Goal: Task Accomplishment & Management: Manage account settings

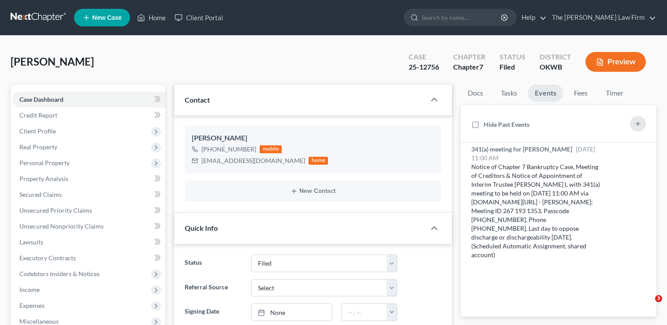
select select "2"
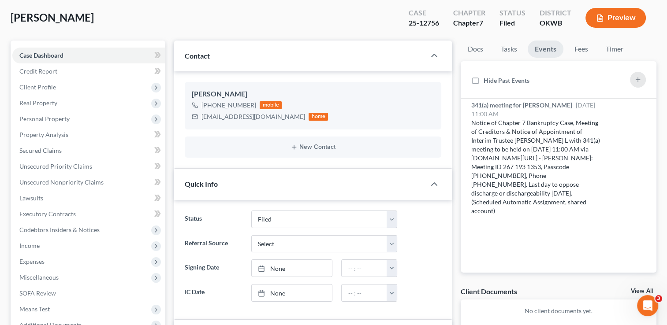
scroll to position [598, 0]
click at [417, 26] on div "25-12756" at bounding box center [423, 23] width 30 height 10
copy div "25-12756"
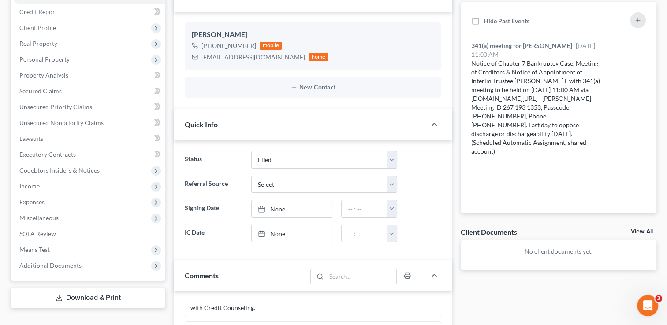
scroll to position [220, 0]
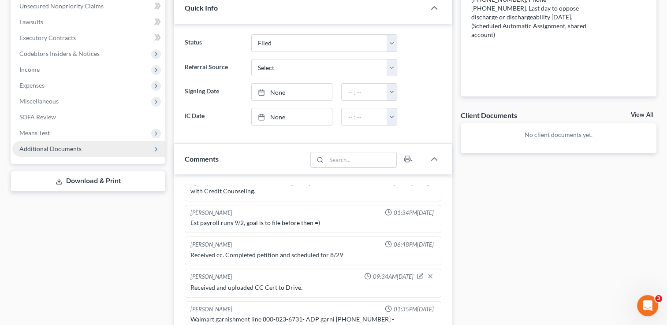
click at [79, 149] on span "Additional Documents" at bounding box center [50, 148] width 62 height 7
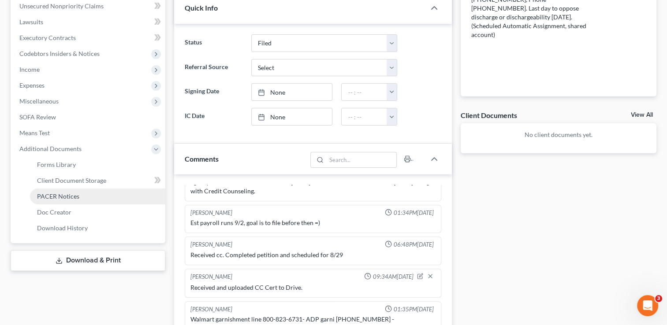
click at [66, 197] on span "PACER Notices" at bounding box center [58, 196] width 42 height 7
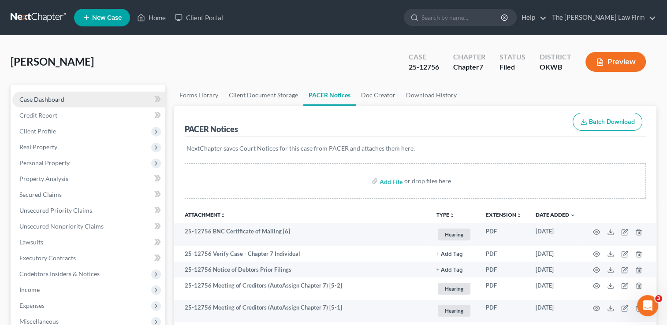
click at [62, 100] on span "Case Dashboard" at bounding box center [41, 99] width 45 height 7
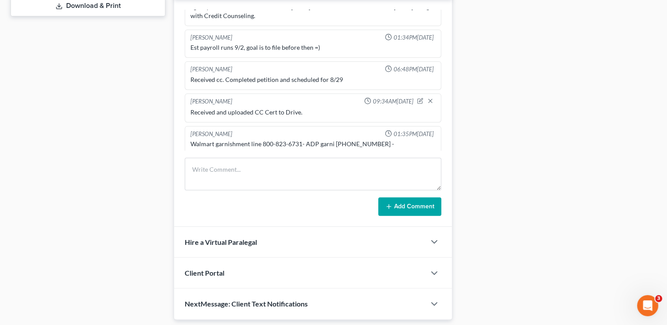
scroll to position [397, 0]
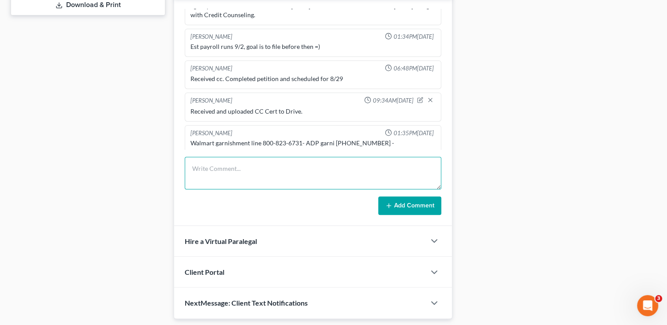
click at [241, 169] on textarea at bounding box center [313, 173] width 256 height 33
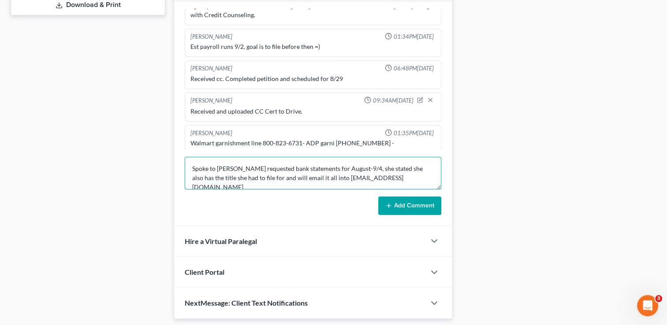
click at [378, 178] on textarea "Spoke to Elizabeth requested bank statements for August-9/4, she stated she als…" at bounding box center [313, 173] width 256 height 33
click at [393, 180] on textarea "Spoke to Elizabeth requested bank statements for August-9/4, she stated she als…" at bounding box center [313, 173] width 256 height 33
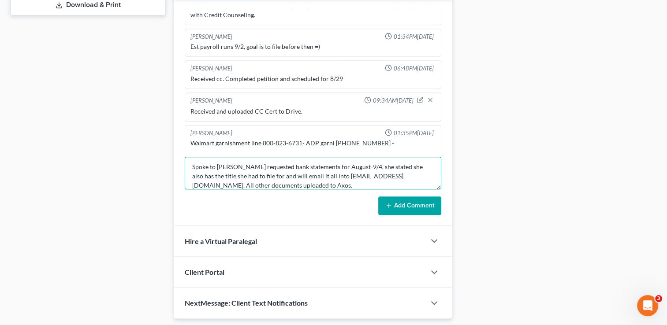
click at [393, 180] on textarea "Spoke to Elizabeth requested bank statements for August-9/4, she stated she als…" at bounding box center [313, 173] width 256 height 33
type textarea "Spoke to Elizabeth requested bank statements for August-9/4, she stated she als…"
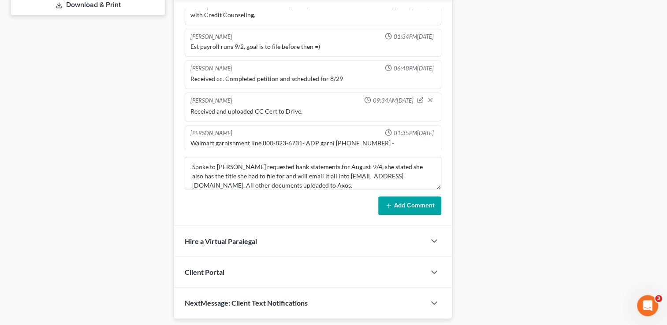
click at [393, 200] on button "Add Comment" at bounding box center [409, 206] width 63 height 19
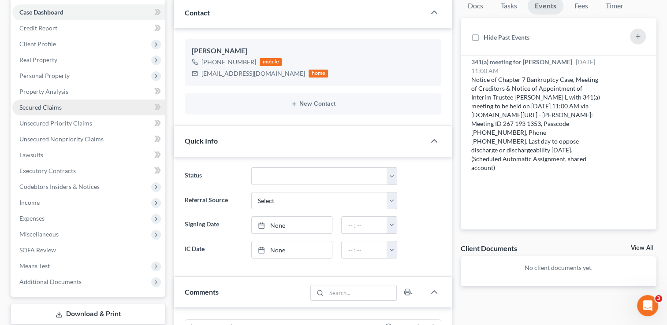
scroll to position [88, 0]
click at [74, 104] on link "Secured Claims" at bounding box center [88, 107] width 153 height 16
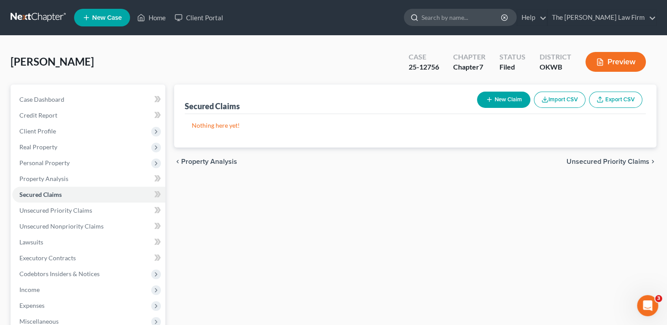
click at [489, 15] on input "search" at bounding box center [461, 17] width 81 height 16
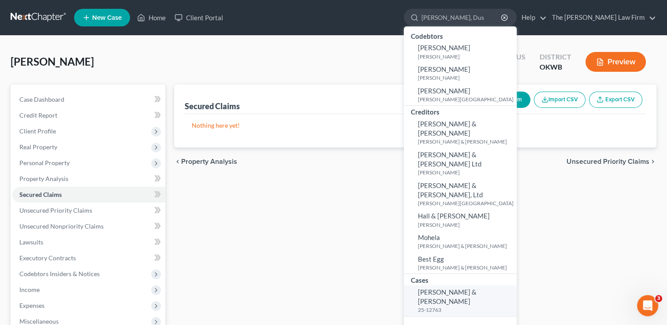
type input "Hays, Dus"
click at [476, 288] on span "[PERSON_NAME] & [PERSON_NAME]" at bounding box center [447, 296] width 59 height 17
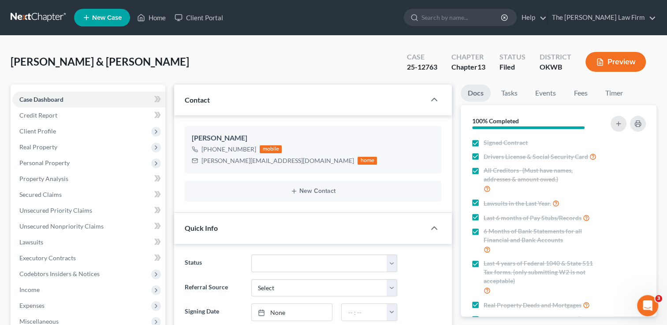
scroll to position [601, 0]
click at [541, 96] on link "Events" at bounding box center [545, 93] width 35 height 17
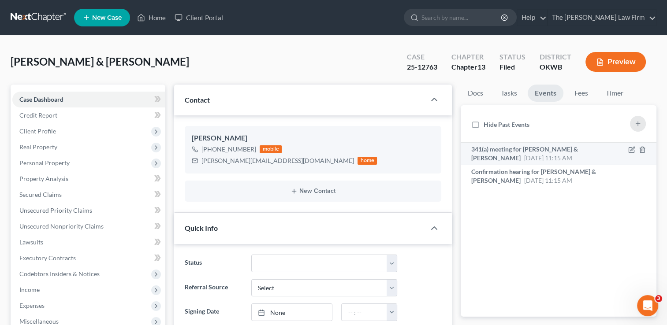
click at [555, 150] on span "341(a) meeting for [PERSON_NAME] & [PERSON_NAME]" at bounding box center [524, 153] width 107 height 16
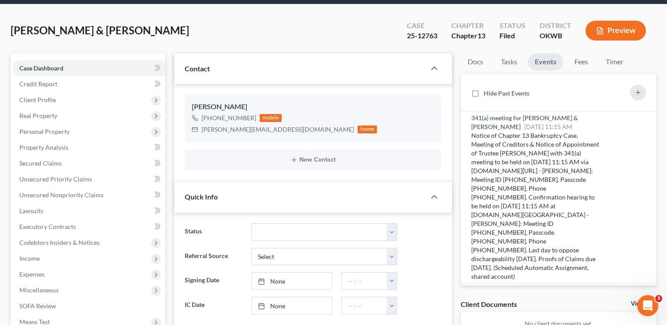
scroll to position [0, 0]
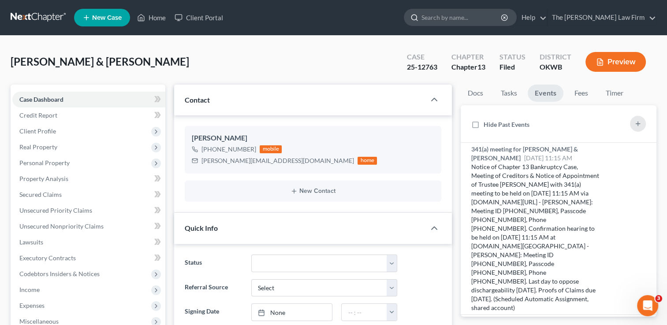
click at [466, 15] on input "search" at bounding box center [461, 17] width 81 height 16
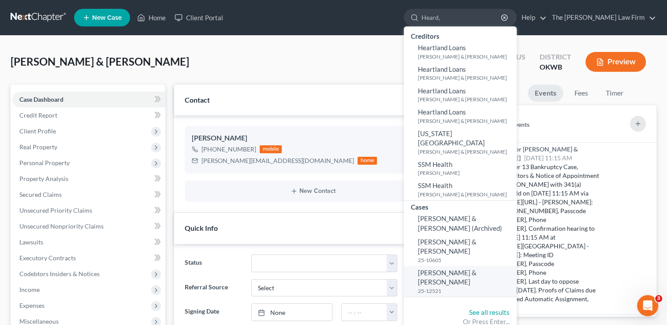
type input "Heard,"
click at [493, 266] on link "Heard, Jack & Meghan 25-12521" at bounding box center [460, 281] width 113 height 31
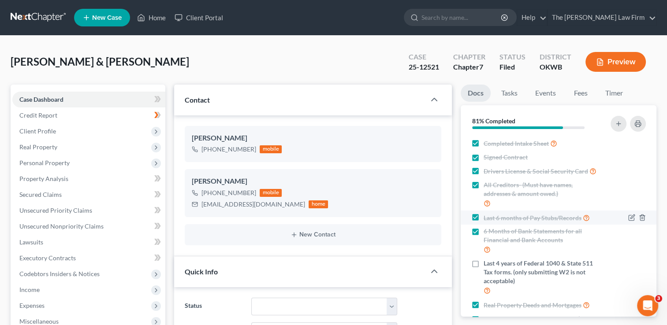
scroll to position [1180, 0]
click at [549, 96] on link "Events" at bounding box center [545, 93] width 35 height 17
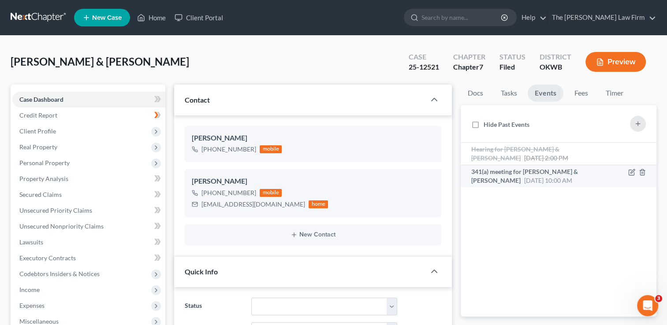
click at [553, 175] on div "341(a) meeting for Jack Heard & Meghan Heard Sep 17, 2025 10:00 AM" at bounding box center [535, 176] width 129 height 18
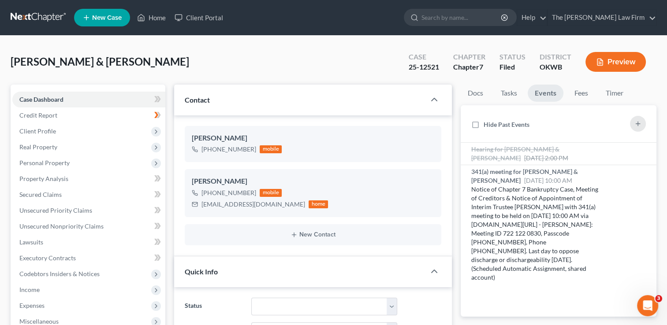
click at [422, 65] on div "25-12521" at bounding box center [423, 67] width 30 height 10
copy div "25-12521"
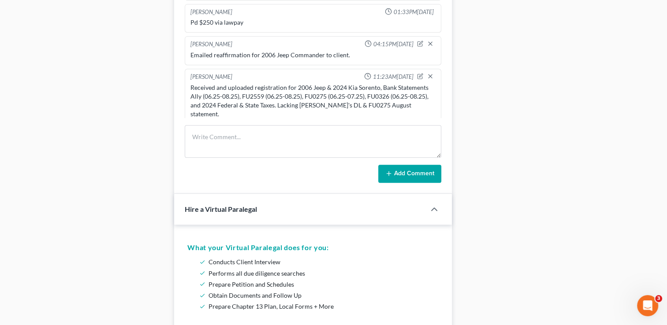
scroll to position [485, 0]
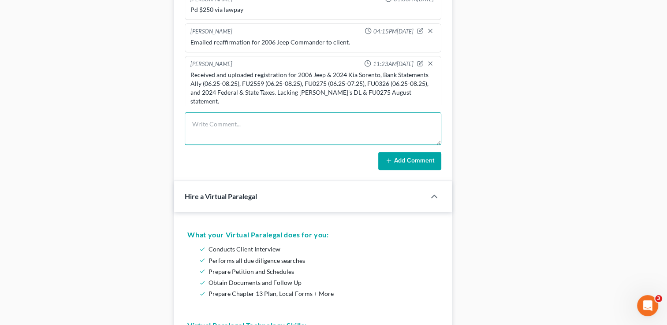
click at [257, 121] on textarea at bounding box center [313, 128] width 256 height 33
type textarea "Received and uploaded DL for Meghan to Axos."
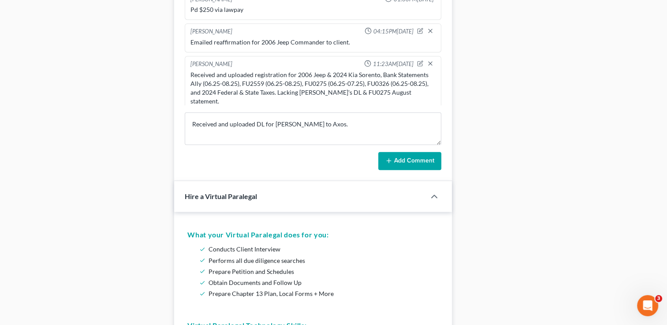
click at [386, 158] on icon at bounding box center [388, 160] width 7 height 7
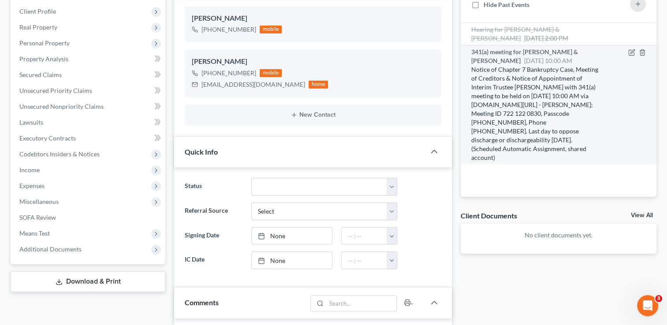
scroll to position [0, 0]
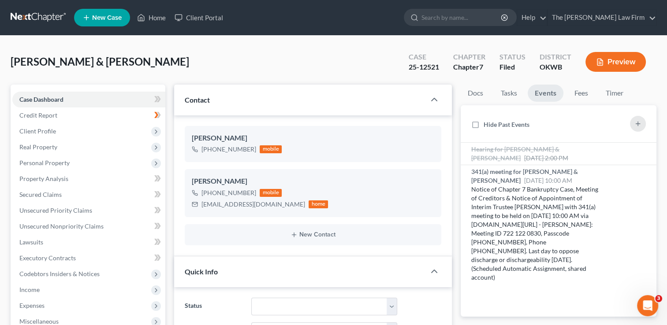
click at [414, 67] on div "25-12521" at bounding box center [423, 67] width 30 height 10
copy div "25-12521"
click at [462, 19] on input "search" at bounding box center [461, 17] width 81 height 16
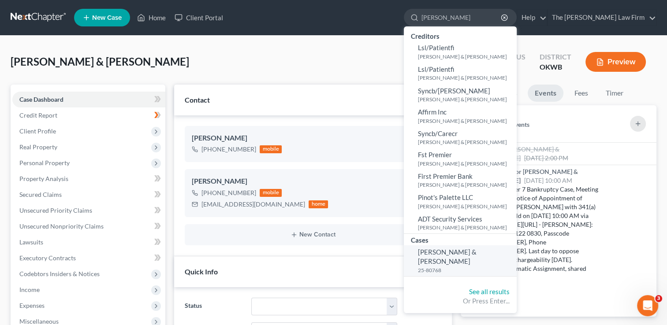
type input "Hubbard"
click at [476, 254] on span "[PERSON_NAME] & [PERSON_NAME]" at bounding box center [447, 256] width 59 height 17
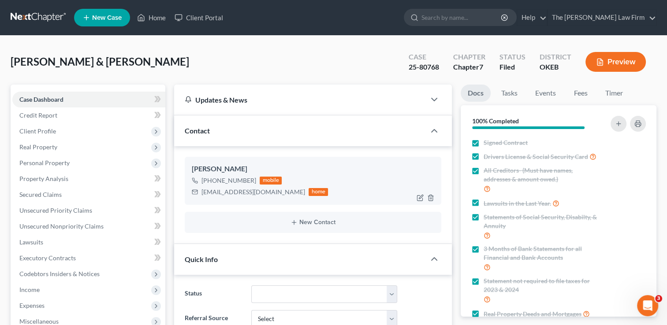
scroll to position [363, 0]
click at [416, 70] on div "25-80768" at bounding box center [423, 67] width 30 height 10
copy div "25-80768"
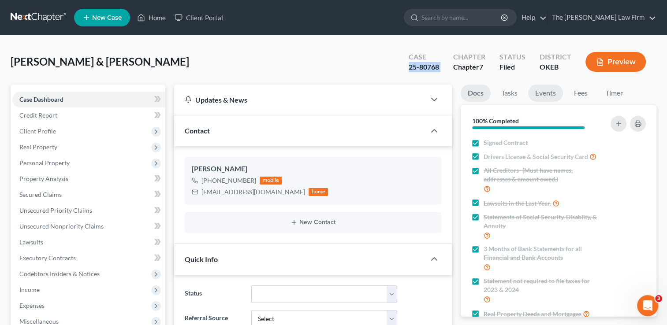
click at [552, 93] on link "Events" at bounding box center [545, 93] width 35 height 17
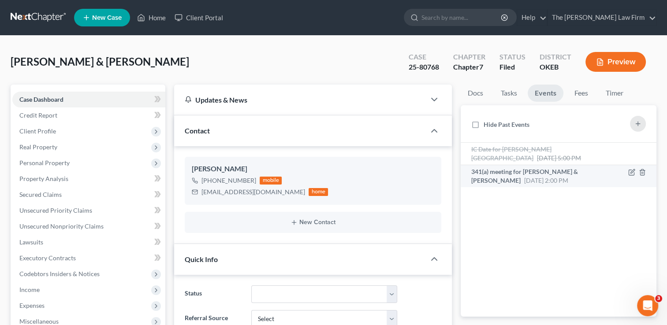
click at [556, 177] on span "Sep 15, 2025 2:00 PM" at bounding box center [546, 180] width 44 height 7
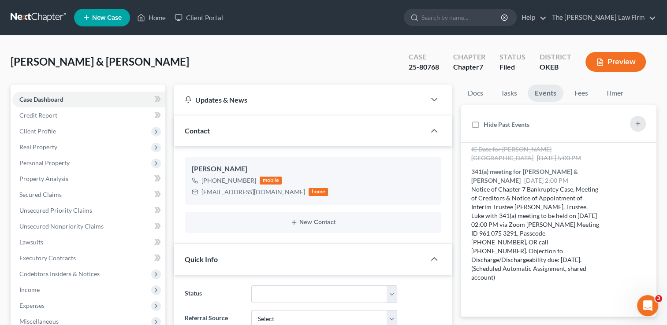
click at [430, 68] on div "25-80768" at bounding box center [423, 67] width 30 height 10
copy div "25-80768"
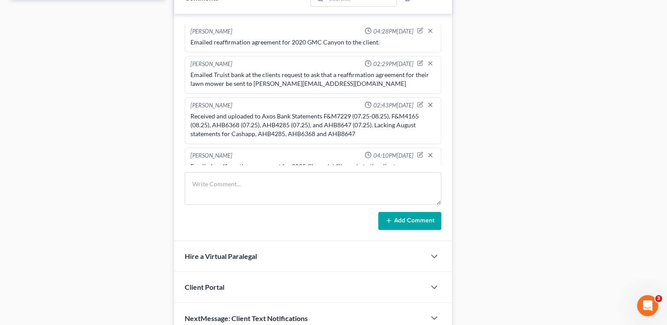
scroll to position [441, 0]
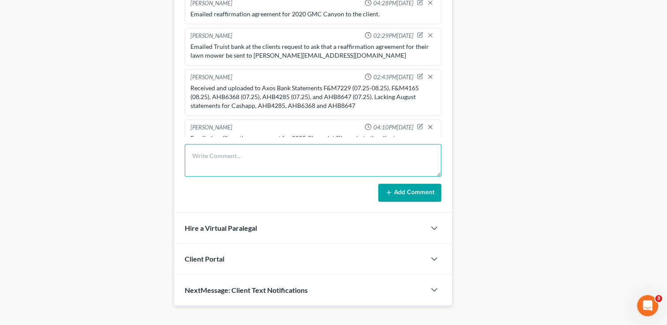
click at [264, 152] on textarea at bounding box center [313, 160] width 256 height 33
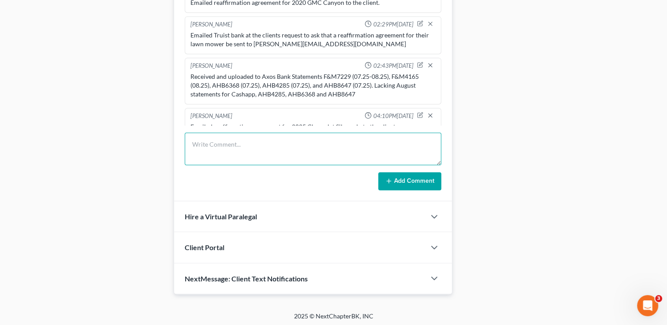
scroll to position [452, 0]
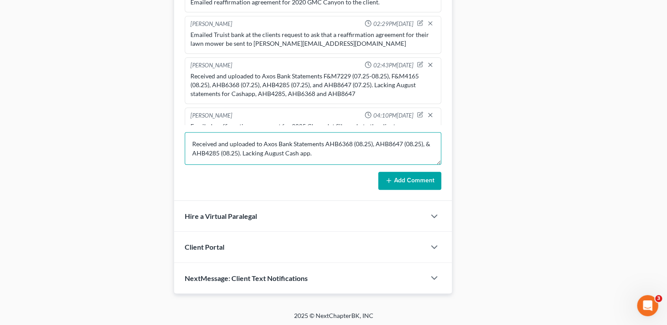
click at [290, 145] on textarea "Received and uploaded to Axos Bank Statements AHB6368 (08.25), AHB8647 (08.25),…" at bounding box center [313, 148] width 256 height 33
type textarea "Received and uploaded to Axos Bank Statements AHB6368 (08.25), AHB8647 (08.25),…"
click at [400, 172] on button "Add Comment" at bounding box center [409, 181] width 63 height 19
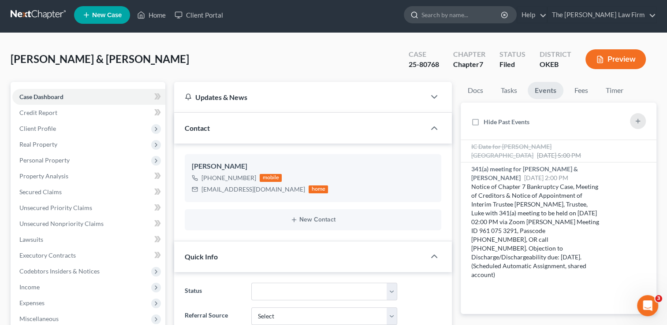
scroll to position [0, 0]
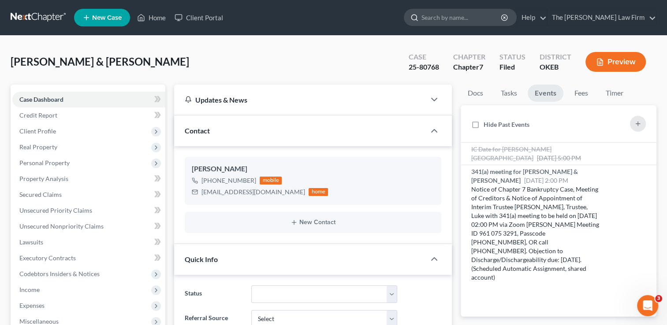
click at [489, 14] on input "search" at bounding box center [461, 17] width 81 height 16
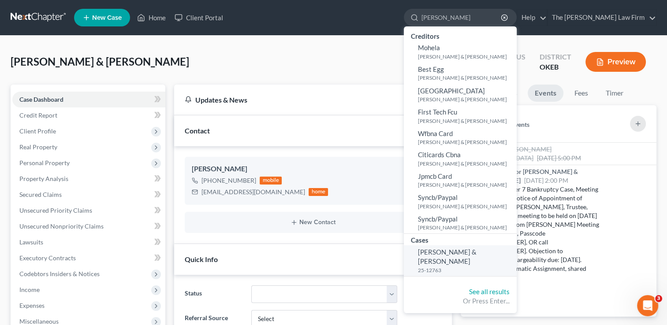
type input "Hays, Dustin"
click at [501, 256] on link "Hays, Dustin & Morgan 25-12763" at bounding box center [460, 260] width 113 height 31
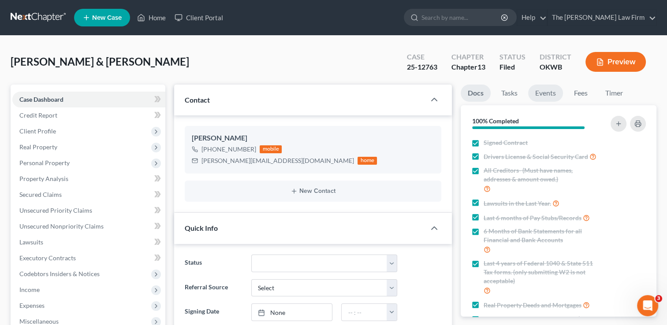
click at [546, 94] on link "Events" at bounding box center [545, 93] width 35 height 17
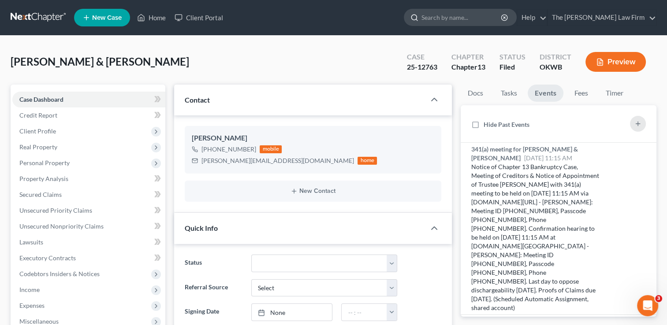
click at [465, 20] on input "search" at bounding box center [461, 17] width 81 height 16
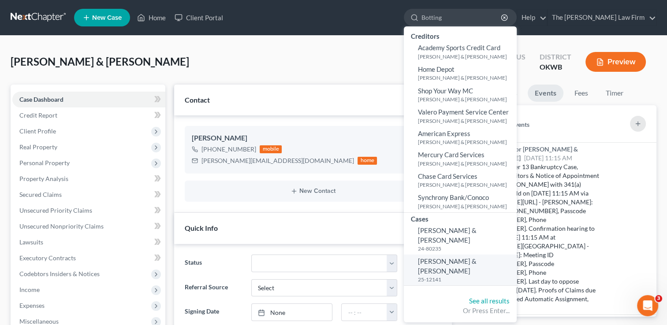
type input "Botting"
click at [470, 276] on small "25-12141" at bounding box center [466, 279] width 96 height 7
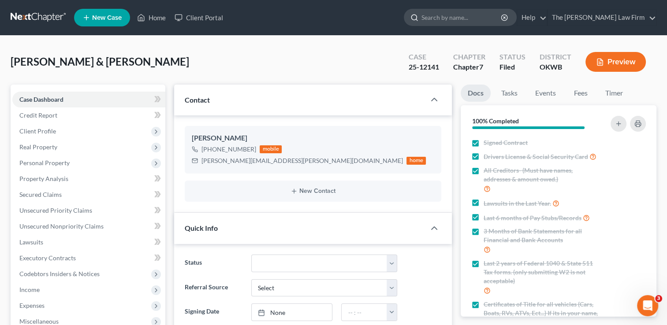
click at [464, 16] on input "search" at bounding box center [461, 17] width 81 height 16
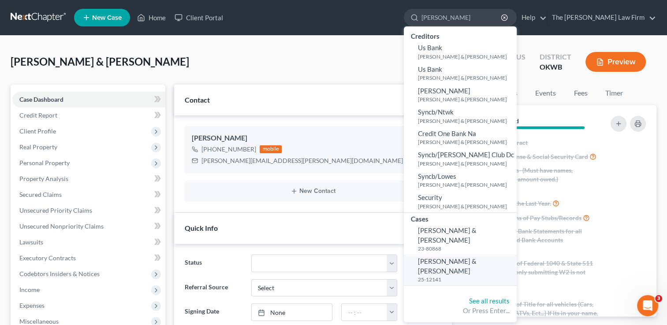
type input "Botting, Edward"
click at [476, 257] on span "Botting, Edward & Constance" at bounding box center [447, 265] width 59 height 17
click at [473, 257] on span "Botting, Edward & Constance" at bounding box center [447, 265] width 59 height 17
click at [476, 257] on span "Botting, Edward & Constance" at bounding box center [447, 265] width 59 height 17
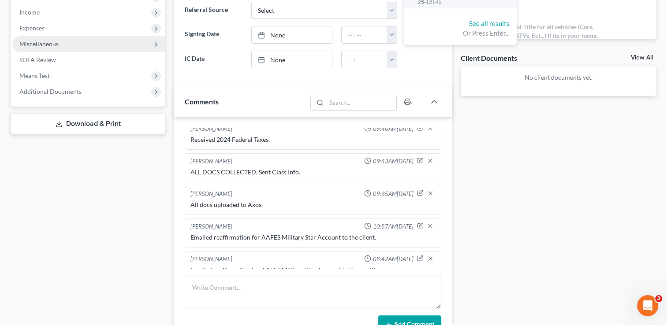
scroll to position [264, 0]
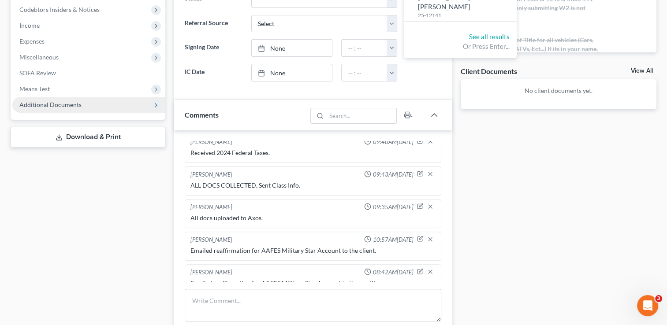
click at [76, 102] on span "Additional Documents" at bounding box center [50, 104] width 62 height 7
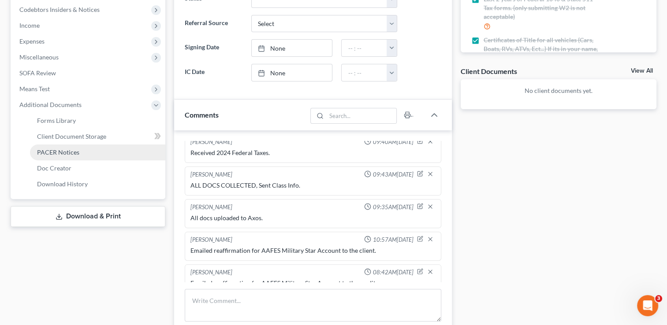
click at [74, 151] on span "PACER Notices" at bounding box center [58, 151] width 42 height 7
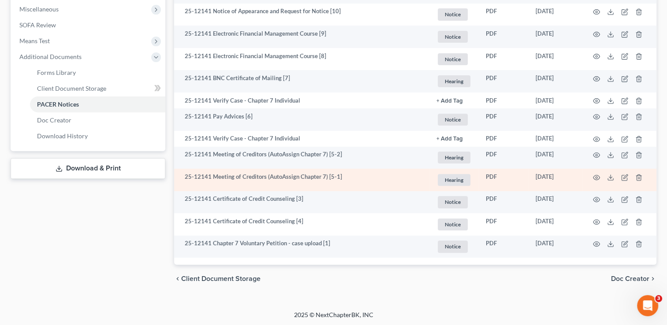
scroll to position [314, 0]
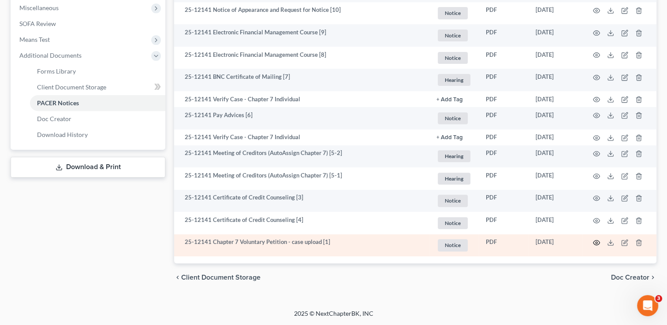
click at [597, 243] on icon "button" at bounding box center [596, 242] width 7 height 7
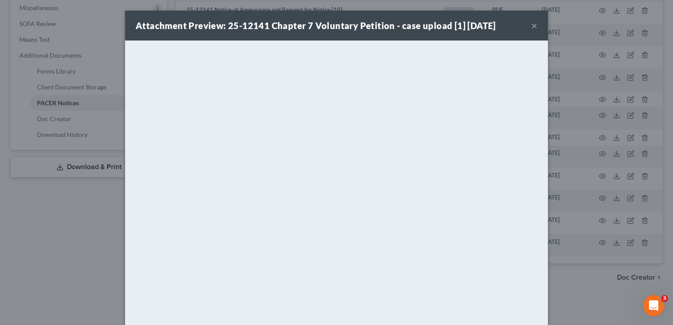
click at [531, 25] on button "×" at bounding box center [534, 25] width 6 height 11
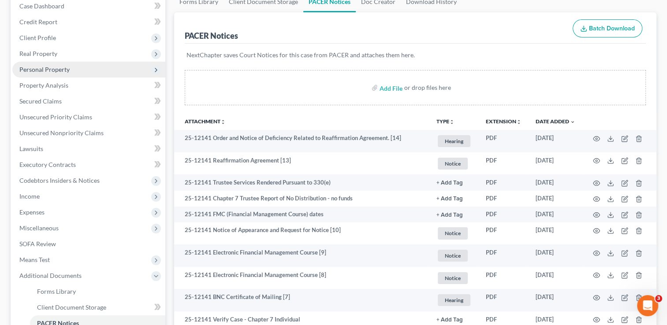
scroll to position [0, 0]
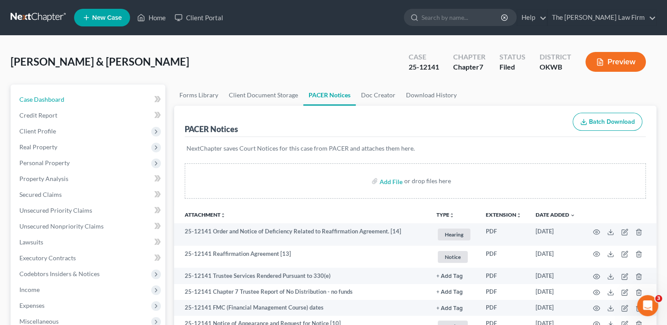
drag, startPoint x: 67, startPoint y: 100, endPoint x: 141, endPoint y: 89, distance: 73.9
click at [67, 100] on link "Case Dashboard" at bounding box center [88, 100] width 153 height 16
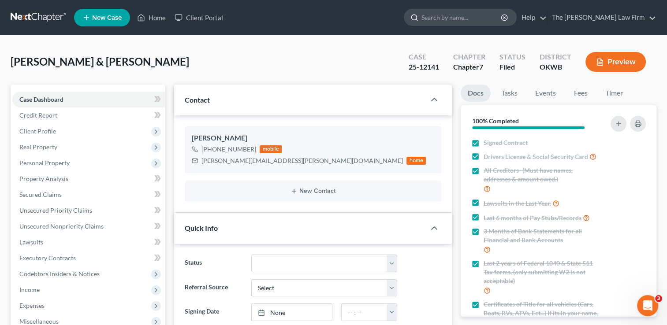
scroll to position [335, 0]
click at [480, 18] on input "search" at bounding box center [461, 17] width 81 height 16
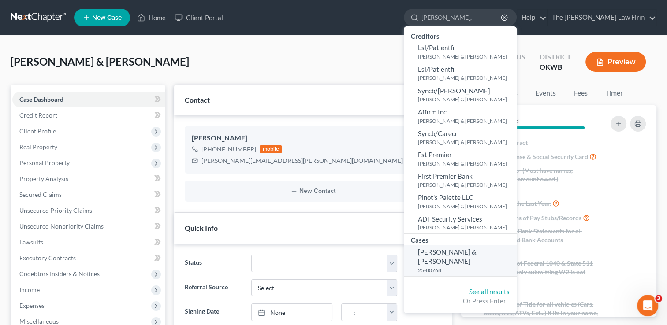
type input "Hubbard,"
click at [476, 255] on span "[PERSON_NAME] & [PERSON_NAME]" at bounding box center [447, 256] width 59 height 17
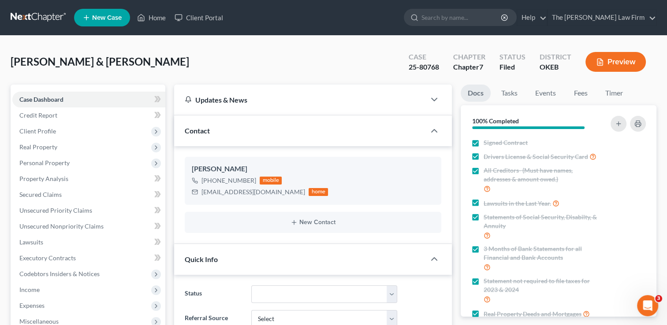
click at [427, 64] on div "25-80768" at bounding box center [423, 67] width 30 height 10
copy div "25-80768"
click at [548, 95] on link "Events" at bounding box center [545, 93] width 35 height 17
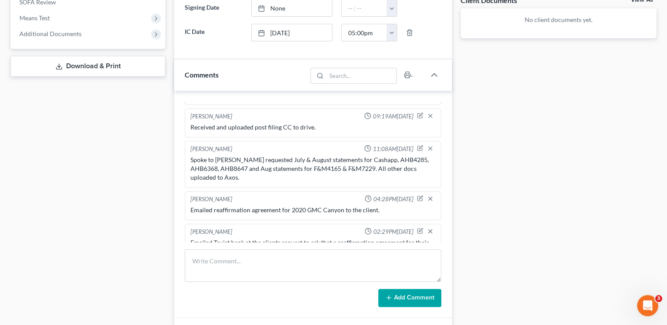
scroll to position [441, 0]
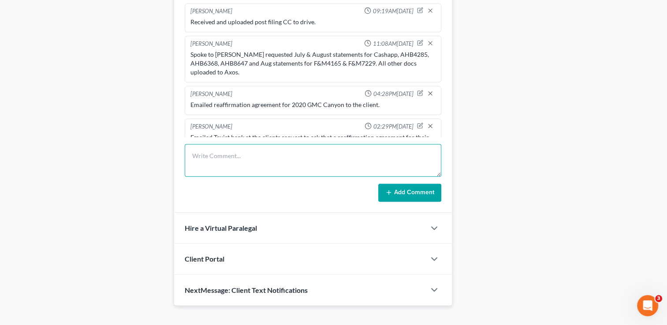
click at [275, 157] on textarea at bounding box center [313, 160] width 256 height 33
type textarea "Received and uploaded to Axos Cashapp (08.25)"
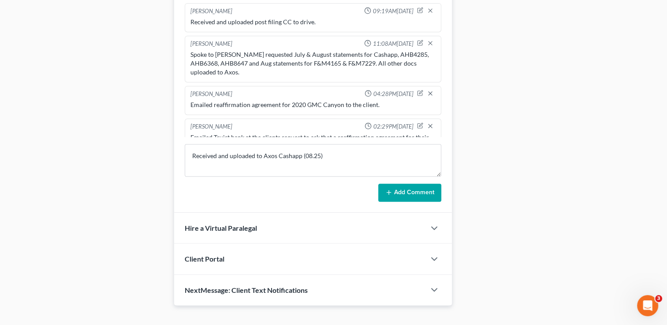
click at [404, 187] on button "Add Comment" at bounding box center [409, 193] width 63 height 19
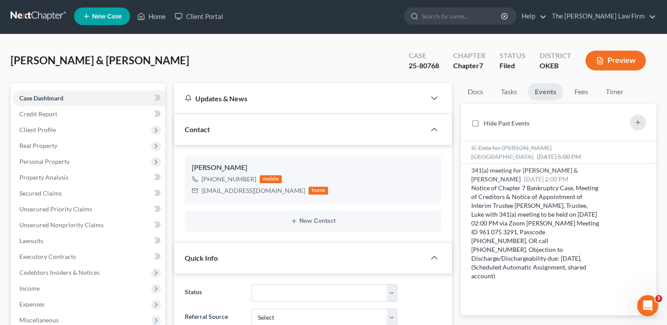
scroll to position [0, 0]
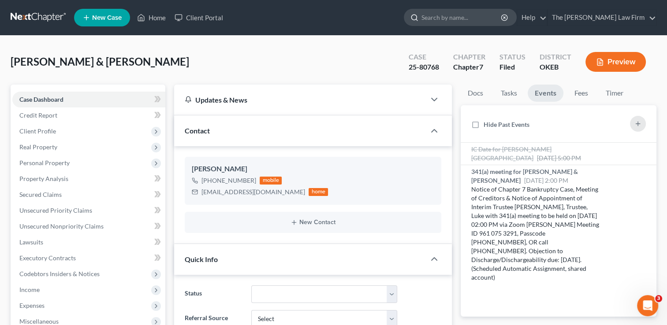
click at [474, 19] on input "search" at bounding box center [461, 17] width 81 height 16
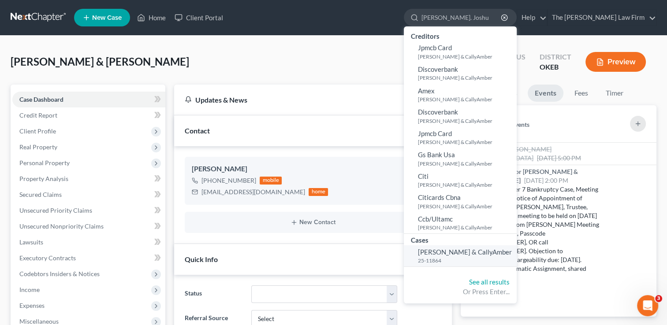
type input "Powell. Joshu"
click at [487, 254] on span "[PERSON_NAME] & CallyAmber" at bounding box center [465, 252] width 94 height 8
select select "0"
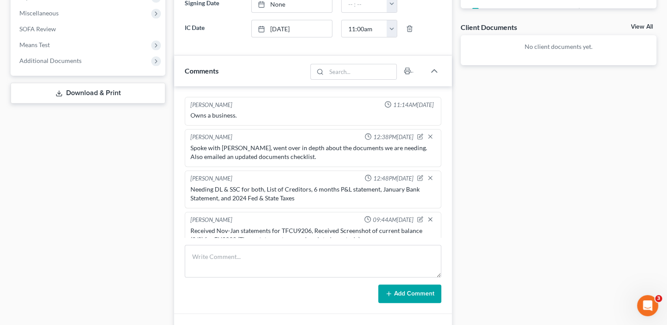
scroll to position [1068, 0]
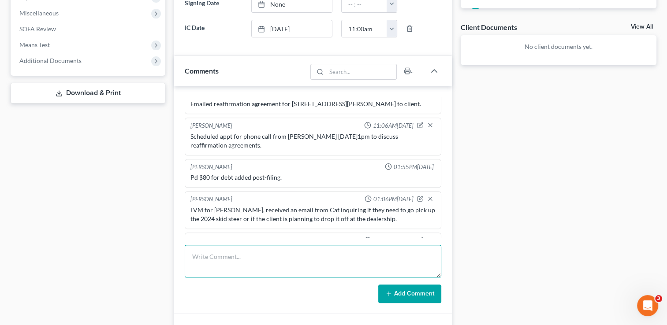
click at [277, 248] on textarea at bounding box center [313, 261] width 256 height 33
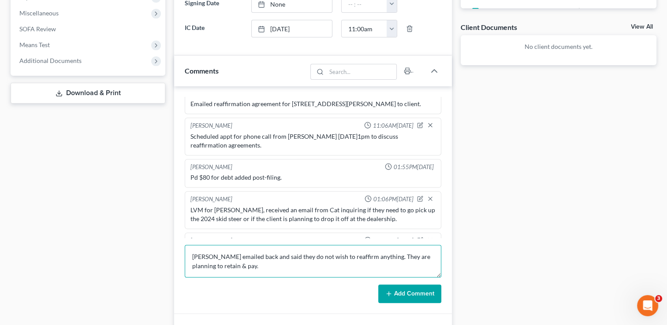
type textarea "Joshua emailed back and said they do not wish to reaffirm anything. They are pl…"
click at [406, 295] on button "Add Comment" at bounding box center [409, 294] width 63 height 19
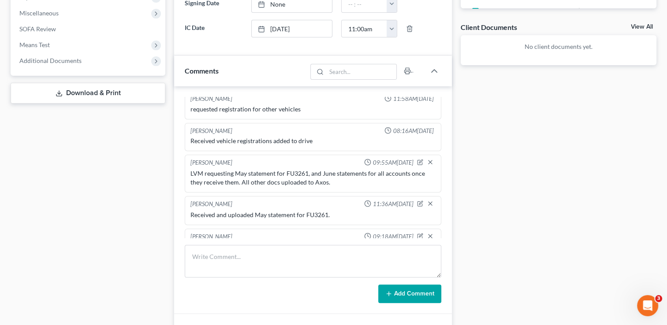
scroll to position [0, 0]
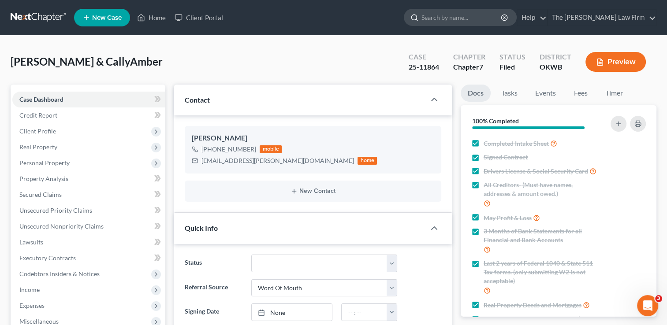
click at [485, 19] on input "search" at bounding box center [461, 17] width 81 height 16
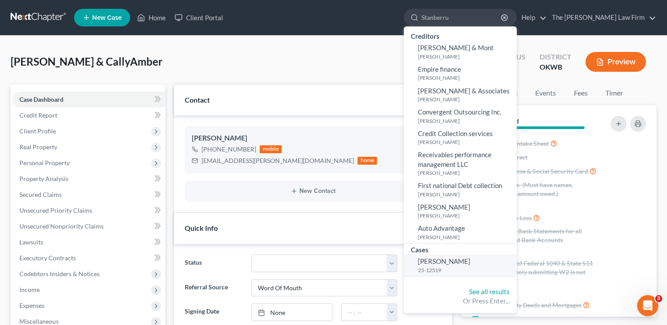
type input "Stanberru"
click at [470, 263] on span "[PERSON_NAME]" at bounding box center [444, 261] width 52 height 8
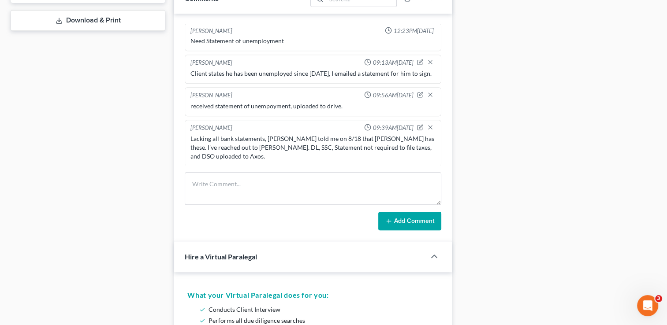
scroll to position [397, 0]
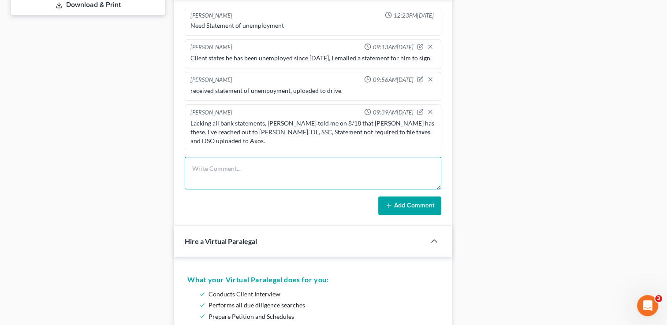
click at [267, 172] on textarea at bounding box center [313, 173] width 256 height 33
type textarea "Received and uploaded post filing CC cert and uploaded to drive."
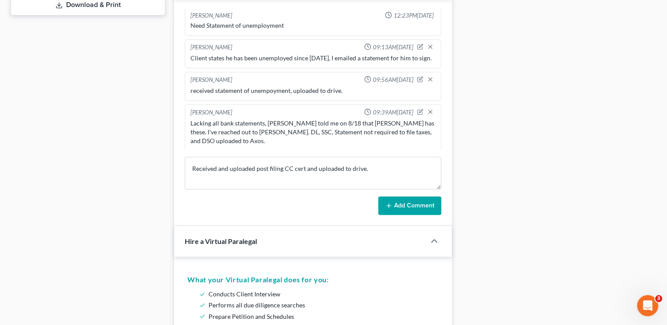
click at [396, 207] on button "Add Comment" at bounding box center [409, 206] width 63 height 19
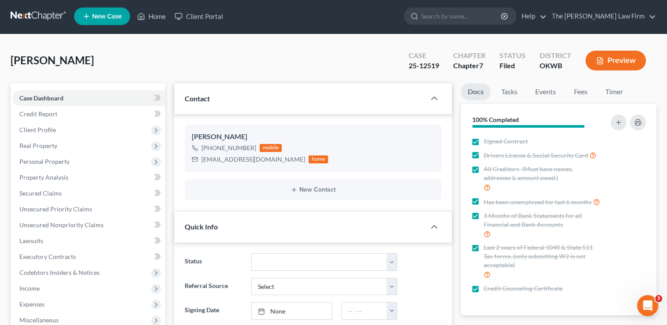
scroll to position [0, 0]
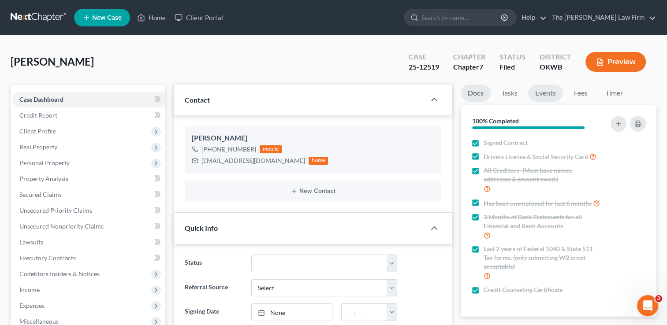
click at [551, 95] on link "Events" at bounding box center [545, 93] width 35 height 17
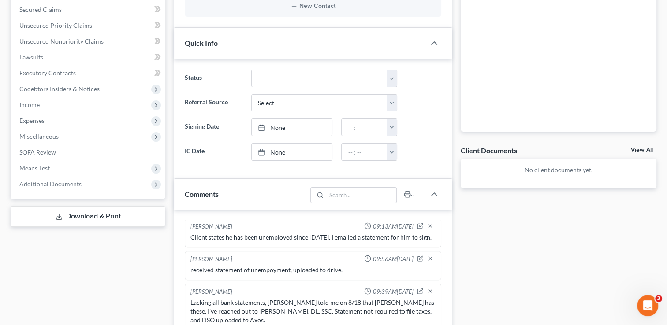
scroll to position [220, 0]
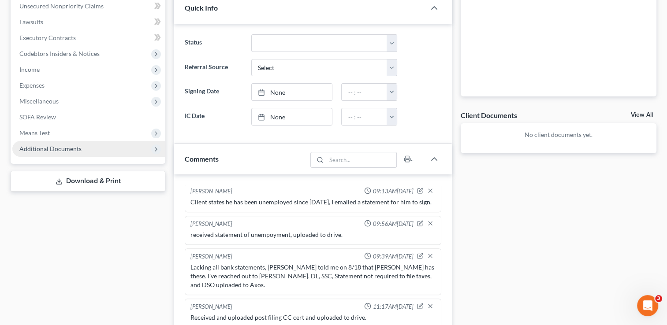
click at [53, 149] on span "Additional Documents" at bounding box center [50, 148] width 62 height 7
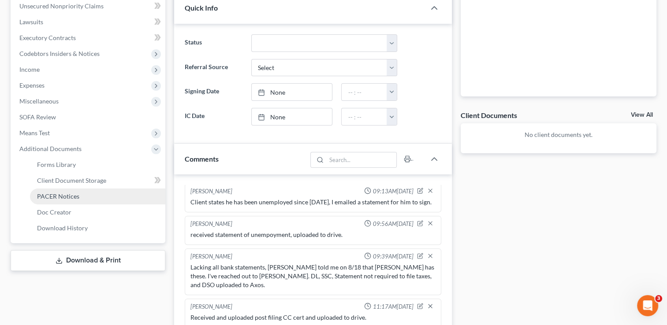
click at [59, 197] on span "PACER Notices" at bounding box center [58, 196] width 42 height 7
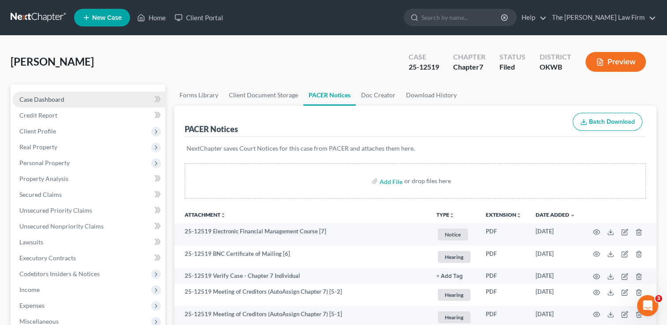
click at [95, 100] on link "Case Dashboard" at bounding box center [88, 100] width 153 height 16
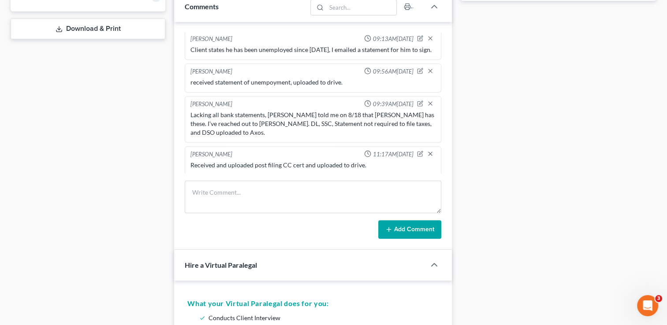
scroll to position [352, 0]
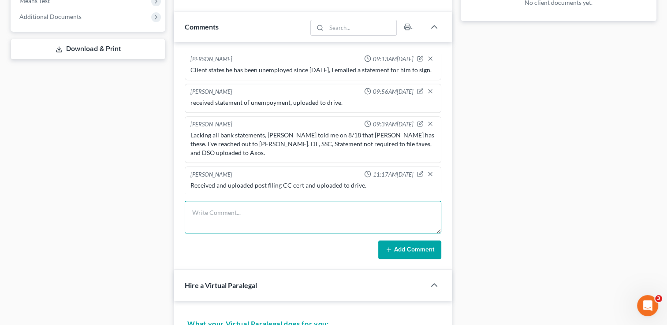
click at [287, 218] on textarea at bounding box center [313, 217] width 256 height 33
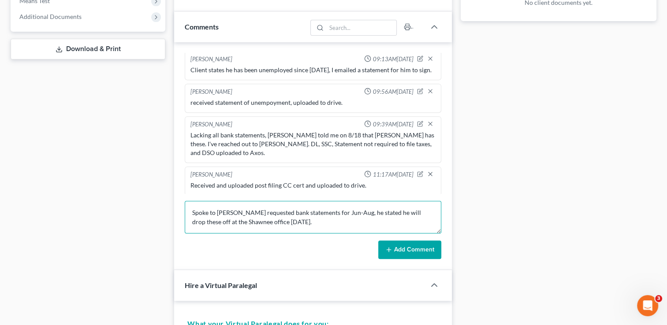
type textarea "Spoke to Isaac requested bank statements for Jun-Aug, he stated he will drop th…"
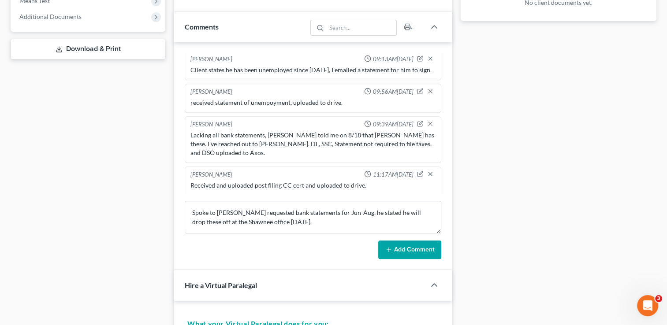
click at [387, 248] on icon at bounding box center [388, 249] width 7 height 7
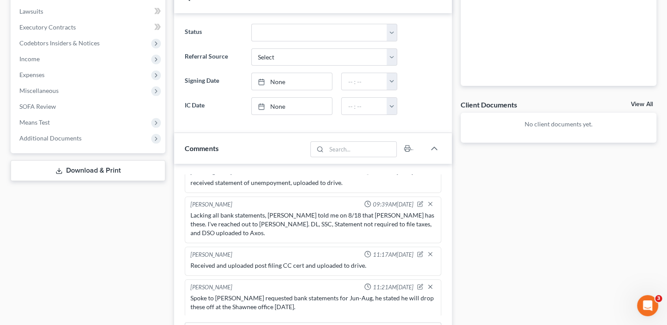
scroll to position [0, 0]
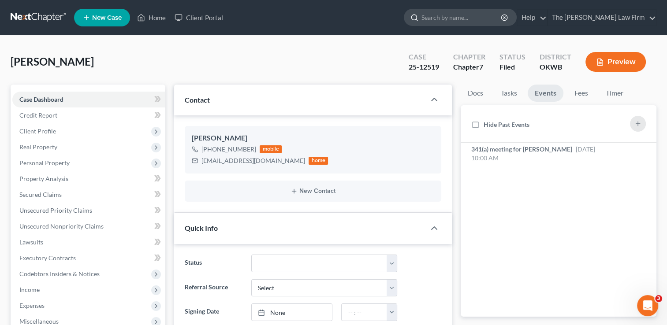
click at [477, 15] on input "search" at bounding box center [461, 17] width 81 height 16
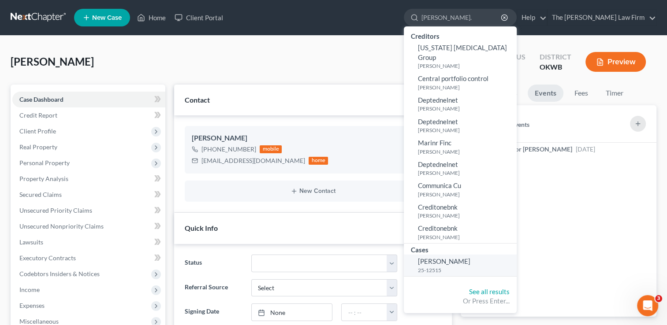
type input "Ragsdale."
click at [476, 256] on link "Ragsdale, Crystal 25-12515" at bounding box center [460, 266] width 113 height 22
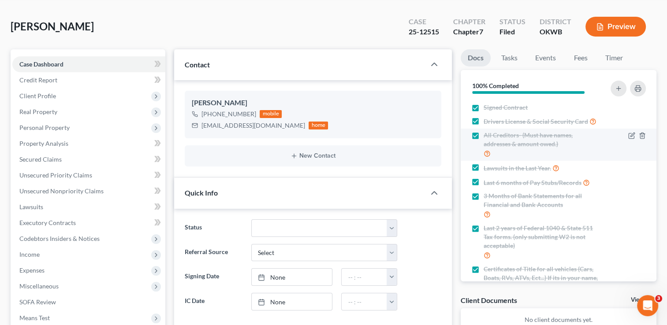
scroll to position [25, 0]
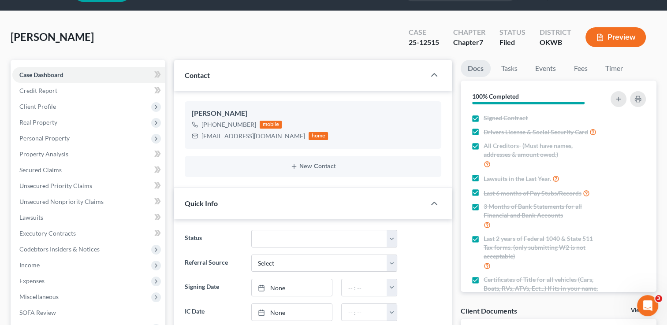
click at [424, 42] on div "25-12515" at bounding box center [423, 42] width 30 height 10
copy div "25-12515"
click at [548, 64] on link "Events" at bounding box center [545, 68] width 35 height 17
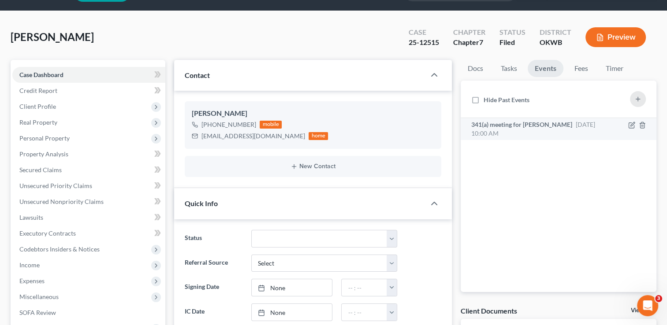
click at [547, 122] on span "341(a) meeting for [PERSON_NAME]" at bounding box center [521, 124] width 101 height 7
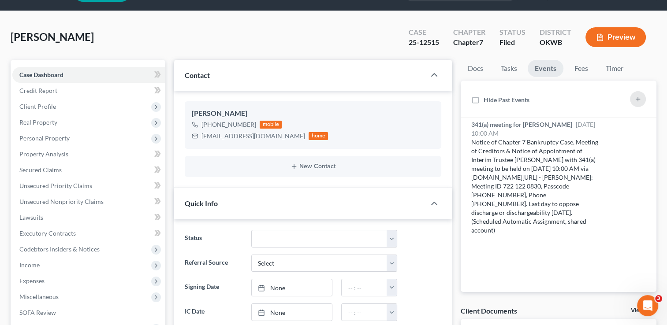
click at [418, 39] on div "25-12515" at bounding box center [423, 42] width 30 height 10
copy div "25-12515"
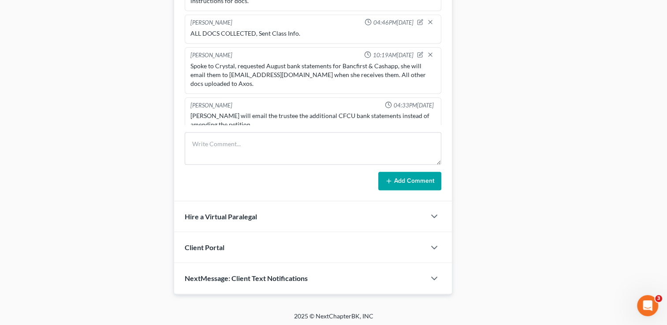
scroll to position [205, 0]
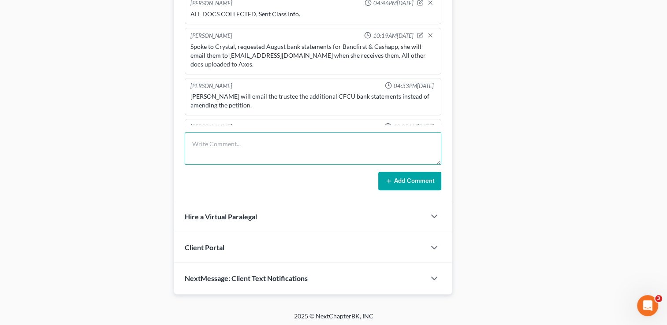
click at [253, 135] on textarea at bounding box center [313, 148] width 256 height 33
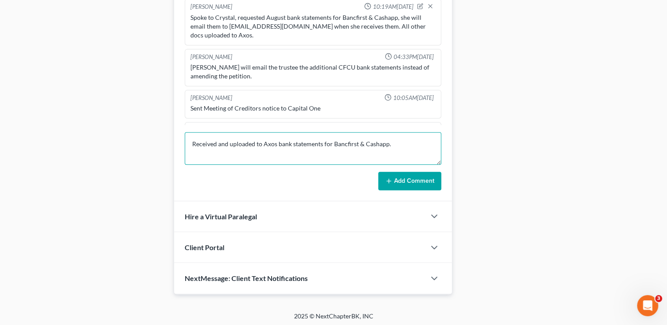
scroll to position [249, 0]
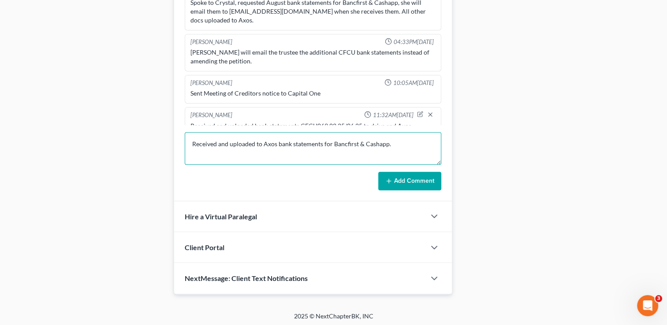
type textarea "Received and uploaded to Axos bank statements for Bancfirst & Cashapp."
click at [389, 178] on icon at bounding box center [388, 181] width 7 height 7
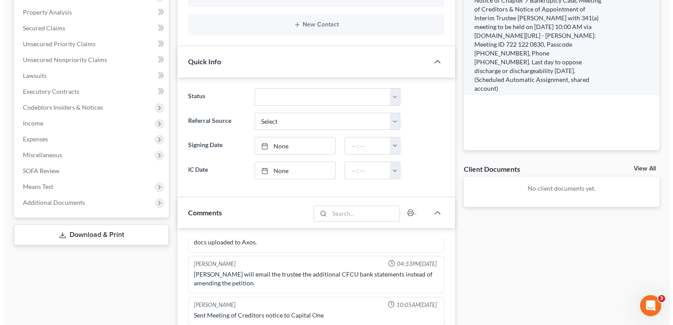
scroll to position [0, 0]
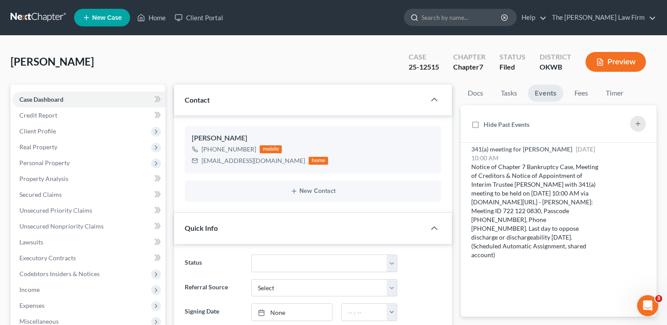
click at [471, 12] on input "search" at bounding box center [461, 17] width 81 height 16
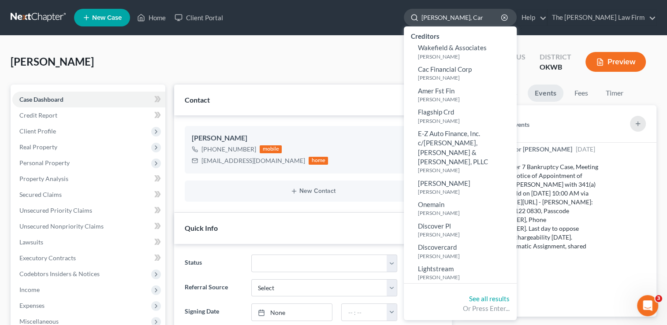
type input "[PERSON_NAME]"
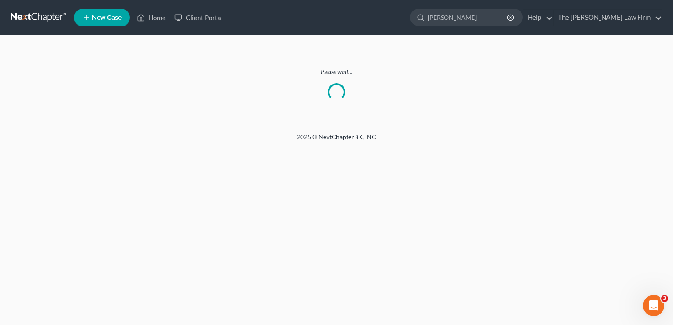
click at [53, 19] on link at bounding box center [39, 18] width 56 height 16
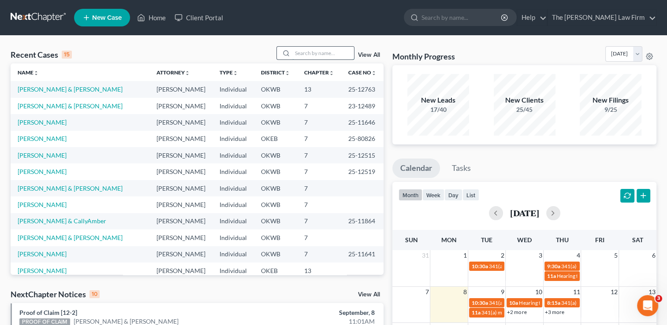
click at [312, 53] on input "search" at bounding box center [323, 53] width 62 height 13
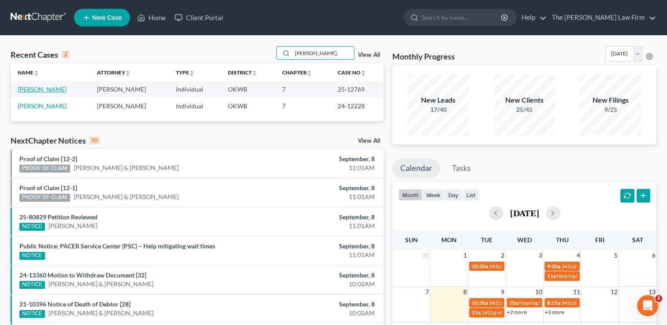
type input "Baxter,"
click at [33, 92] on link "[PERSON_NAME]" at bounding box center [42, 88] width 49 height 7
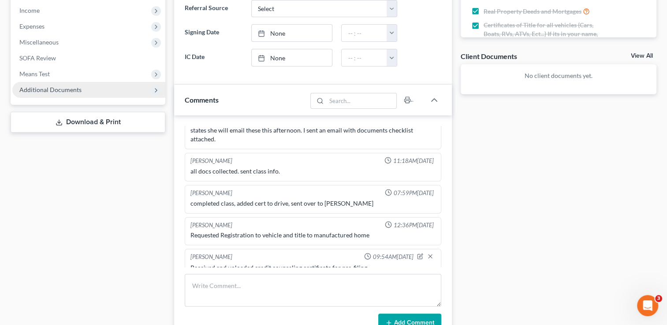
scroll to position [264, 0]
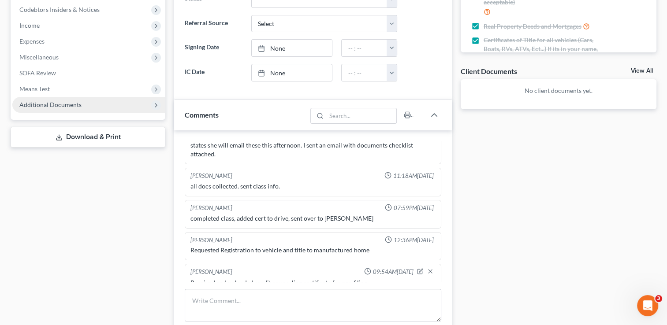
click at [63, 103] on span "Additional Documents" at bounding box center [50, 104] width 62 height 7
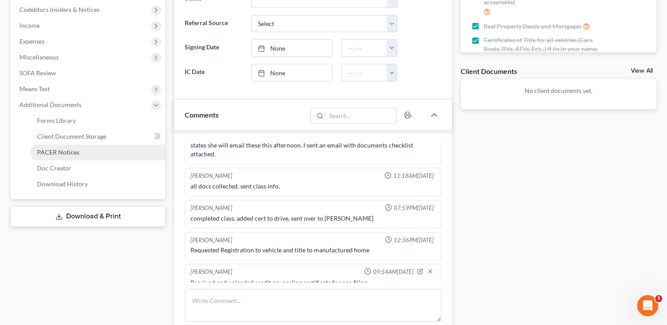
click at [58, 149] on span "PACER Notices" at bounding box center [58, 151] width 42 height 7
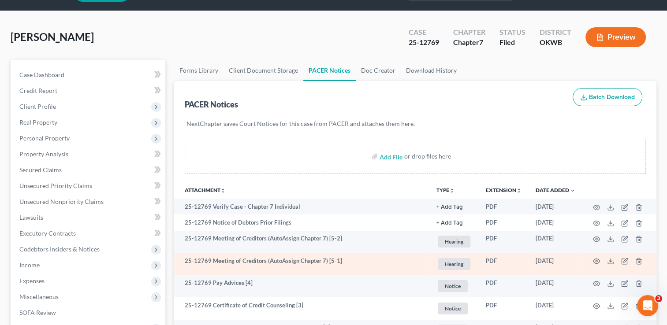
scroll to position [22, 0]
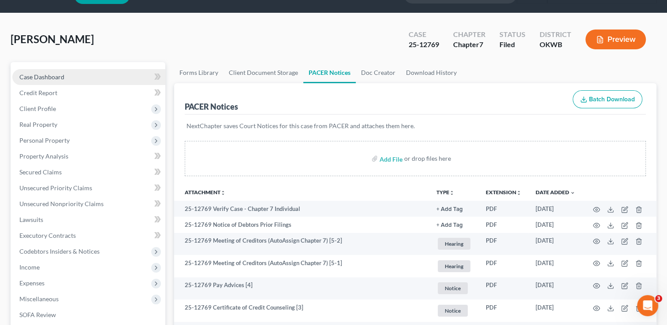
click at [62, 77] on span "Case Dashboard" at bounding box center [41, 76] width 45 height 7
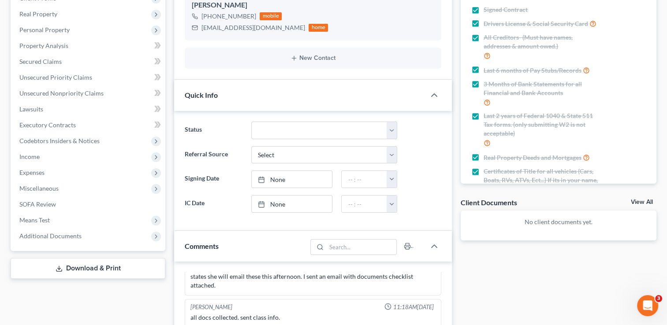
scroll to position [25, 0]
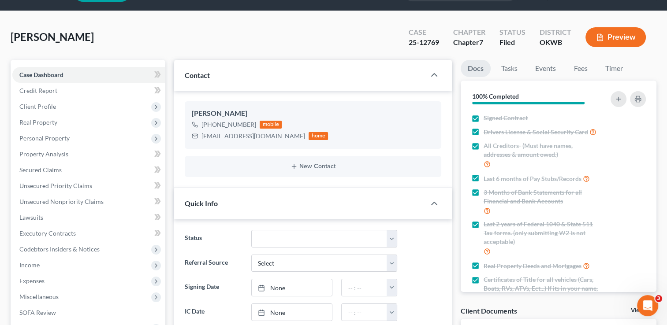
click at [423, 42] on div "25-12769" at bounding box center [423, 42] width 30 height 10
copy div "25-12769"
click at [536, 70] on link "Events" at bounding box center [545, 68] width 35 height 17
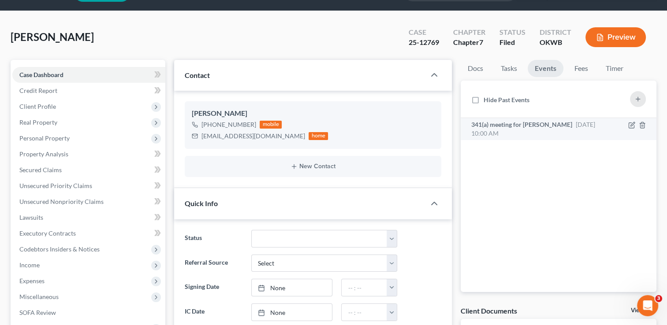
click at [569, 123] on span "Oct 8, 2025 10:00 AM" at bounding box center [533, 129] width 124 height 16
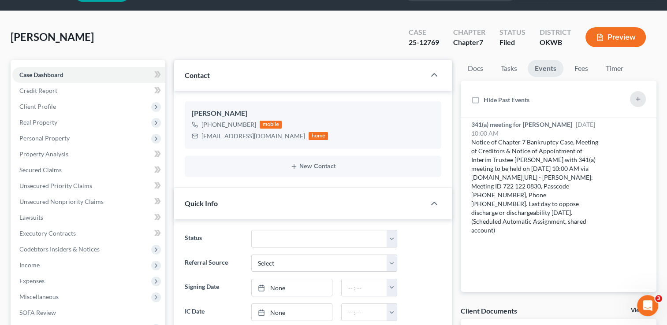
click at [416, 43] on div "25-12769" at bounding box center [423, 42] width 30 height 10
copy div "25-12769"
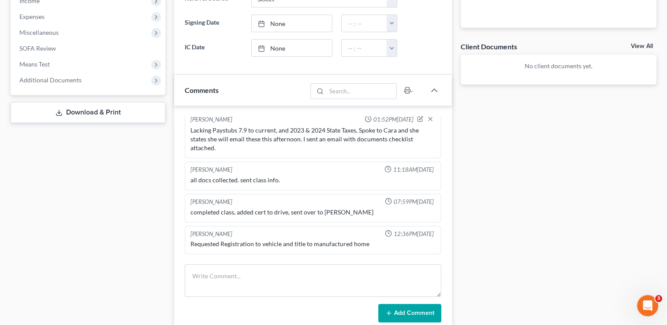
scroll to position [201, 0]
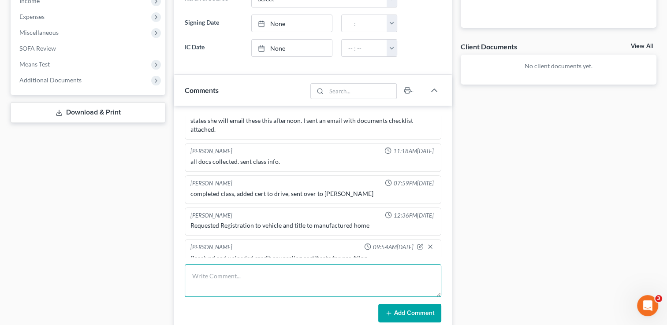
click at [248, 272] on textarea at bounding box center [313, 280] width 256 height 33
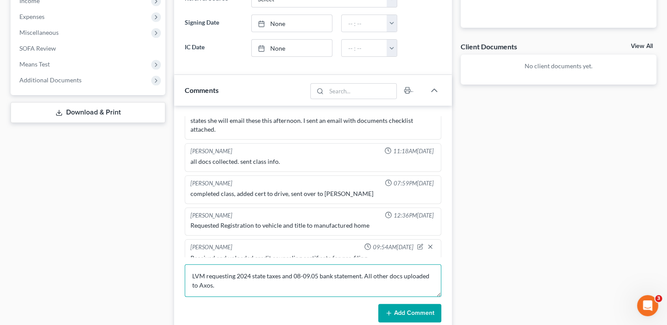
click at [223, 289] on textarea "LVM requesting 2024 state taxes and 08-09.05 bank statement. All other docs upl…" at bounding box center [313, 280] width 256 height 33
type textarea "LVM requesting 2024 state taxes and 08-09.05 bank statement. All other docs upl…"
click at [394, 312] on button "Add Comment" at bounding box center [409, 313] width 63 height 19
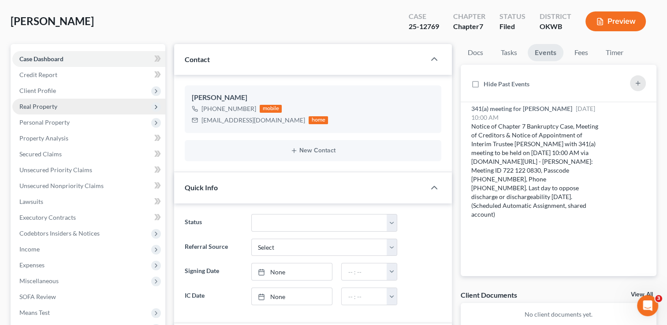
scroll to position [25, 0]
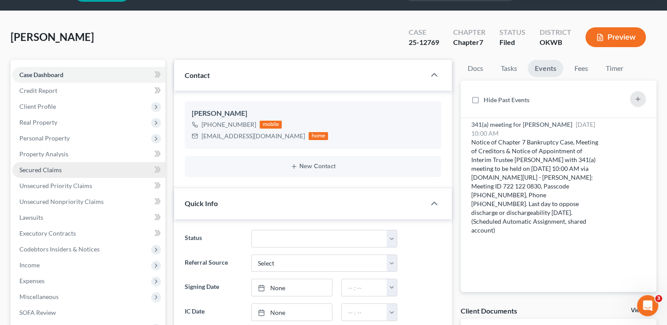
click at [49, 172] on span "Secured Claims" at bounding box center [40, 169] width 42 height 7
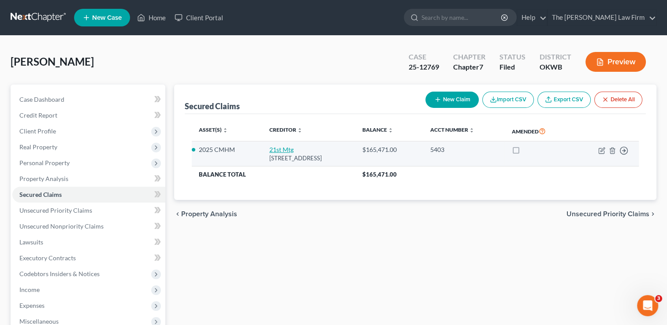
click at [269, 148] on link "21st Mtg" at bounding box center [281, 149] width 24 height 7
select select "44"
select select "2"
select select "0"
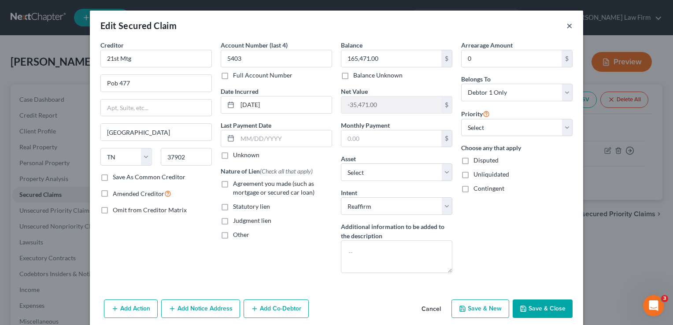
click at [567, 25] on button "×" at bounding box center [570, 25] width 6 height 11
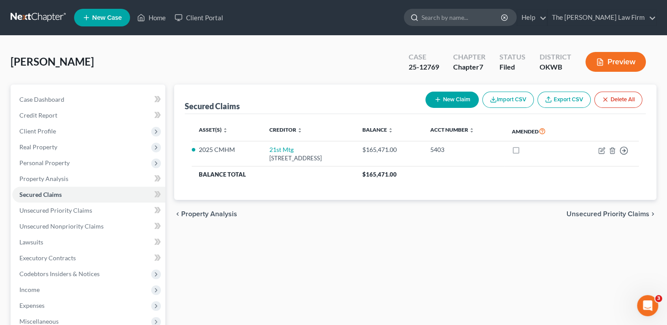
click at [479, 18] on input "search" at bounding box center [461, 17] width 81 height 16
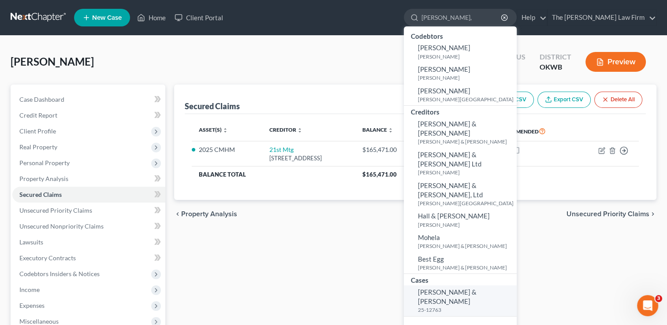
type input "Hays,"
click at [476, 288] on span "[PERSON_NAME] & [PERSON_NAME]" at bounding box center [447, 296] width 59 height 17
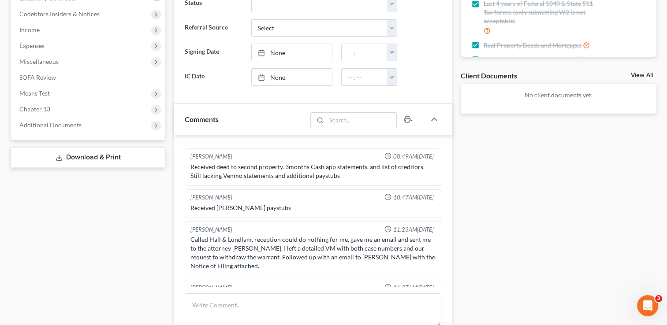
scroll to position [264, 0]
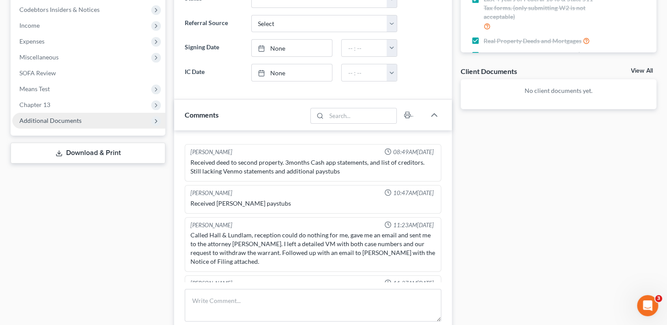
click at [106, 121] on span "Additional Documents" at bounding box center [88, 121] width 153 height 16
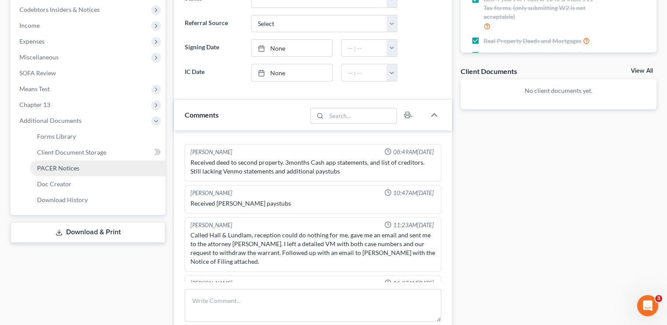
click at [87, 169] on link "PACER Notices" at bounding box center [97, 168] width 135 height 16
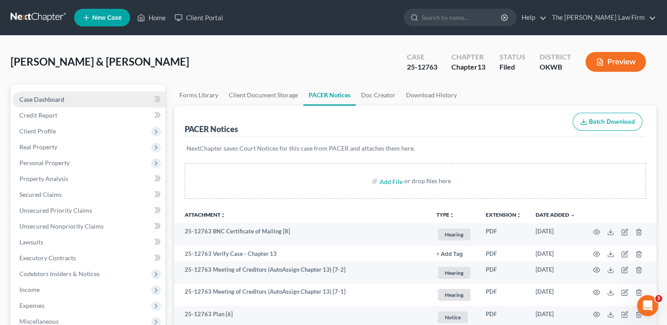
click at [67, 101] on link "Case Dashboard" at bounding box center [88, 100] width 153 height 16
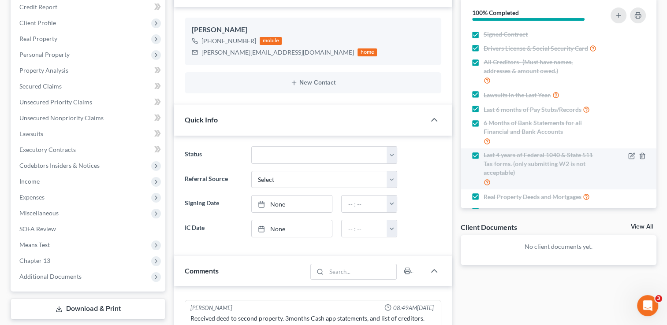
scroll to position [44, 0]
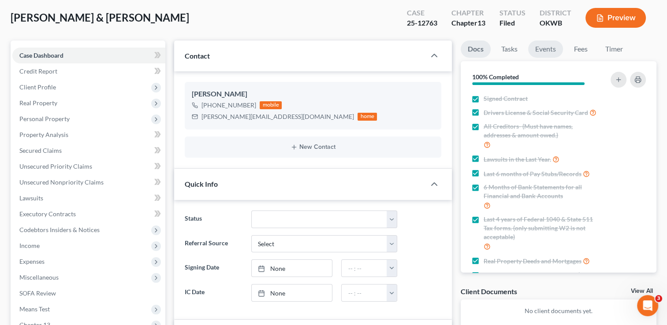
click at [536, 48] on link "Events" at bounding box center [545, 49] width 35 height 17
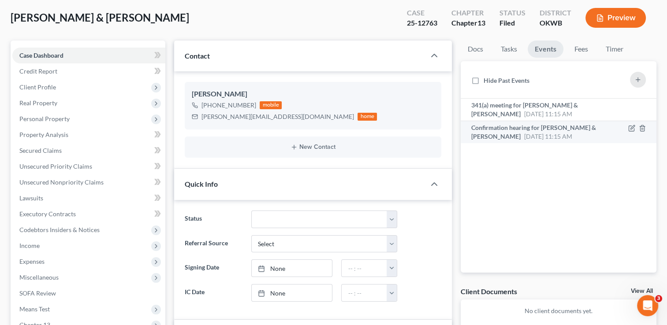
click at [538, 126] on span "Confirmation hearing for [PERSON_NAME] & [PERSON_NAME]" at bounding box center [533, 132] width 125 height 16
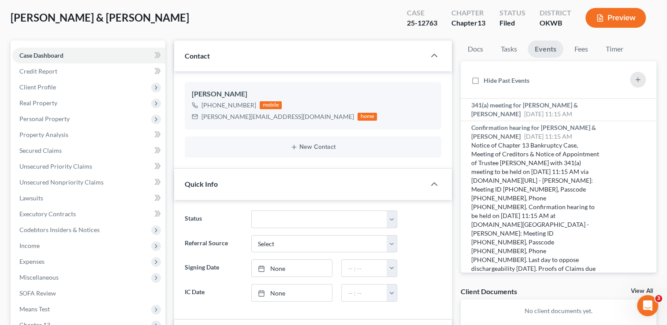
click at [416, 23] on div "25-12763" at bounding box center [422, 23] width 30 height 10
copy div "25-12763"
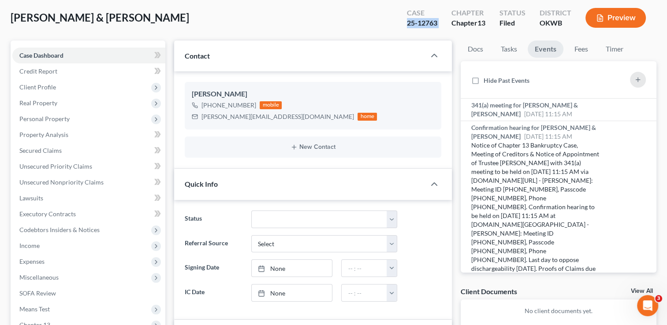
copy div "25-12763"
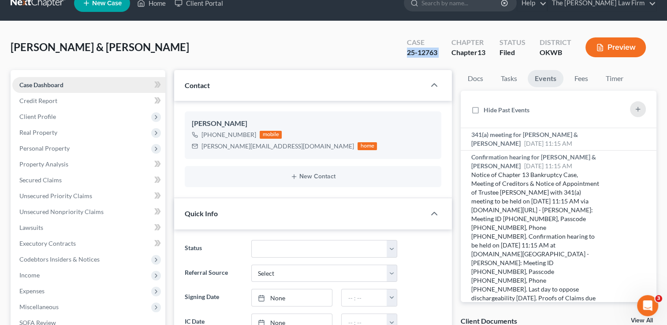
scroll to position [0, 0]
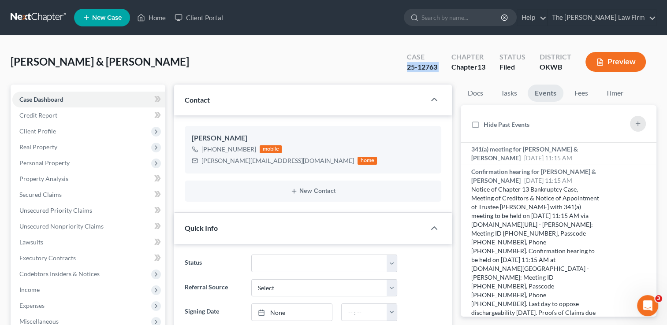
click at [32, 19] on link at bounding box center [39, 18] width 56 height 16
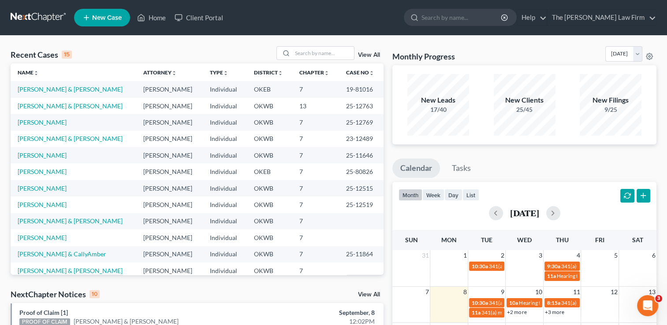
click at [39, 85] on td "[PERSON_NAME] & [PERSON_NAME]" at bounding box center [74, 89] width 126 height 16
click at [42, 91] on link "[PERSON_NAME] & [PERSON_NAME]" at bounding box center [70, 88] width 105 height 7
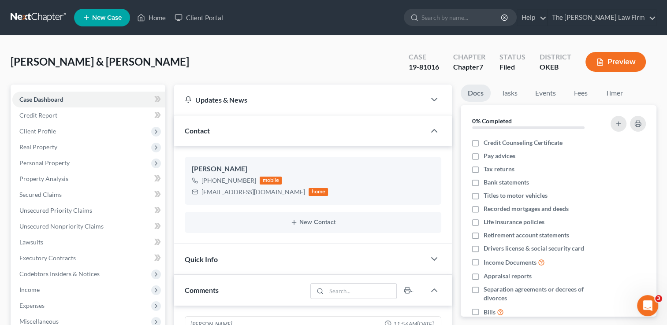
click at [29, 15] on link at bounding box center [39, 18] width 56 height 16
